Goal: Check status

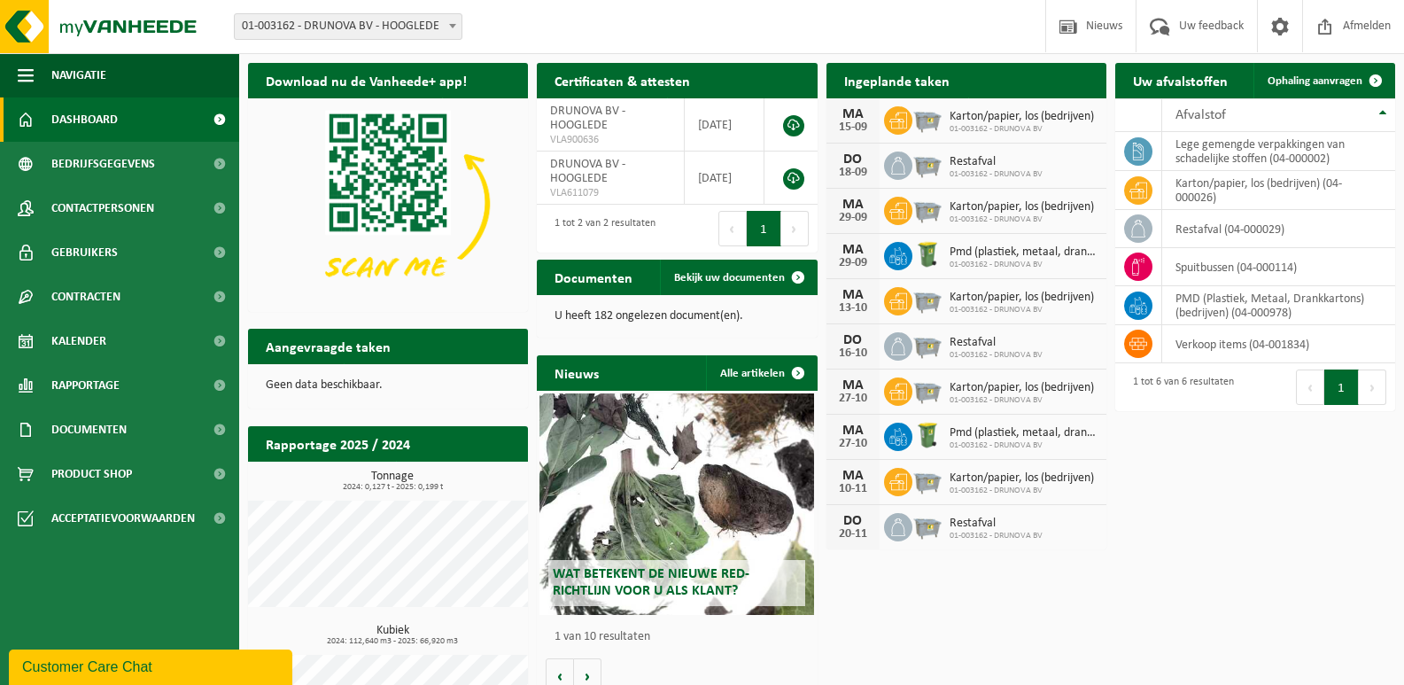
click at [1138, 638] on div "Download nu de Vanheede+ app! Verberg Certificaten & attesten Bekijk uw certifi…" at bounding box center [822, 416] width 1156 height 725
click at [1089, 97] on span at bounding box center [1086, 114] width 35 height 35
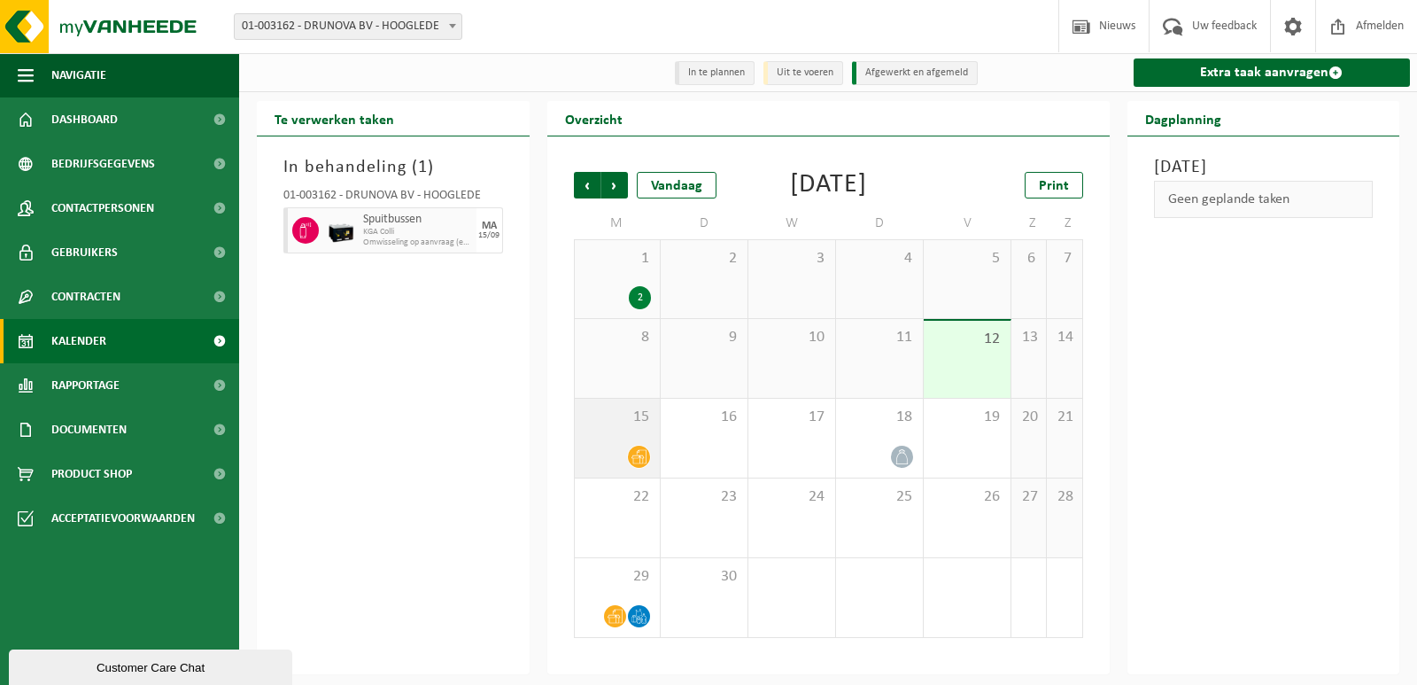
click at [635, 468] on span at bounding box center [639, 457] width 22 height 22
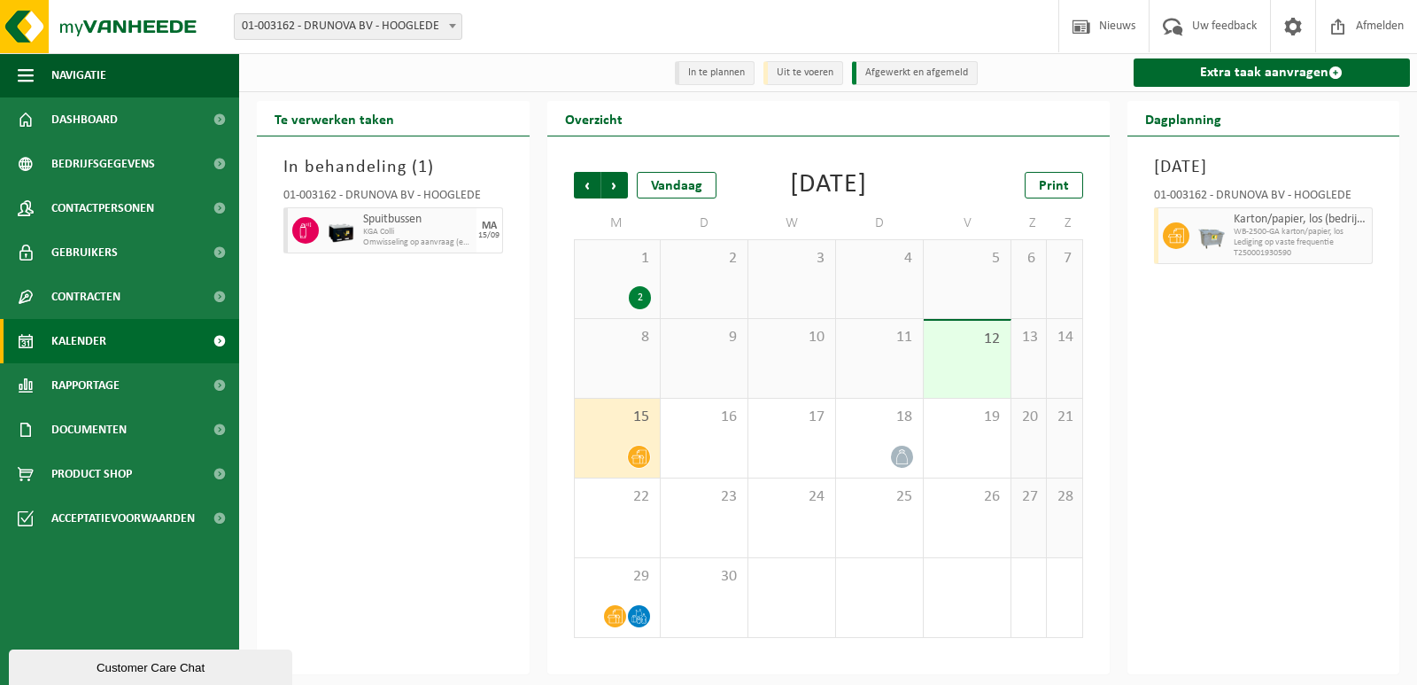
click at [411, 448] on div "In behandeling ( 1 ) 01-003162 - DRUNOVA BV - HOOGLEDE Spuitbussen KGA Colli Om…" at bounding box center [393, 405] width 273 height 538
